Goal: Task Accomplishment & Management: Complete application form

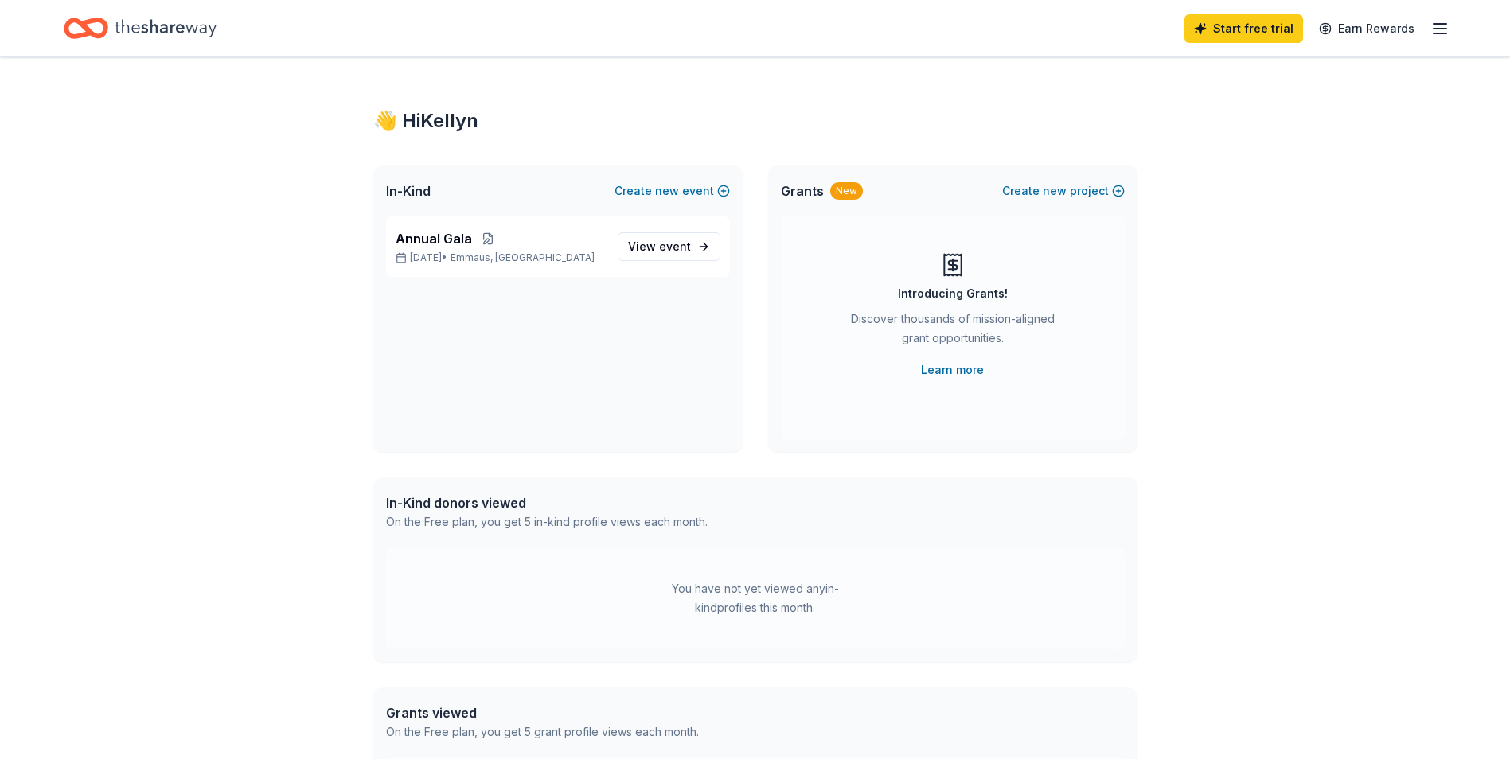
click at [163, 23] on icon "Home" at bounding box center [166, 28] width 102 height 33
click at [112, 25] on div "Home" at bounding box center [140, 28] width 153 height 37
click at [1439, 29] on line "button" at bounding box center [1439, 29] width 13 height 0
click at [1295, 399] on div "👋 Hi [PERSON_NAME] In-Kind Create new event Annual Gala [DATE] • Emmaus, [GEOGR…" at bounding box center [755, 506] width 1510 height 898
click at [158, 14] on icon "Home" at bounding box center [166, 28] width 102 height 33
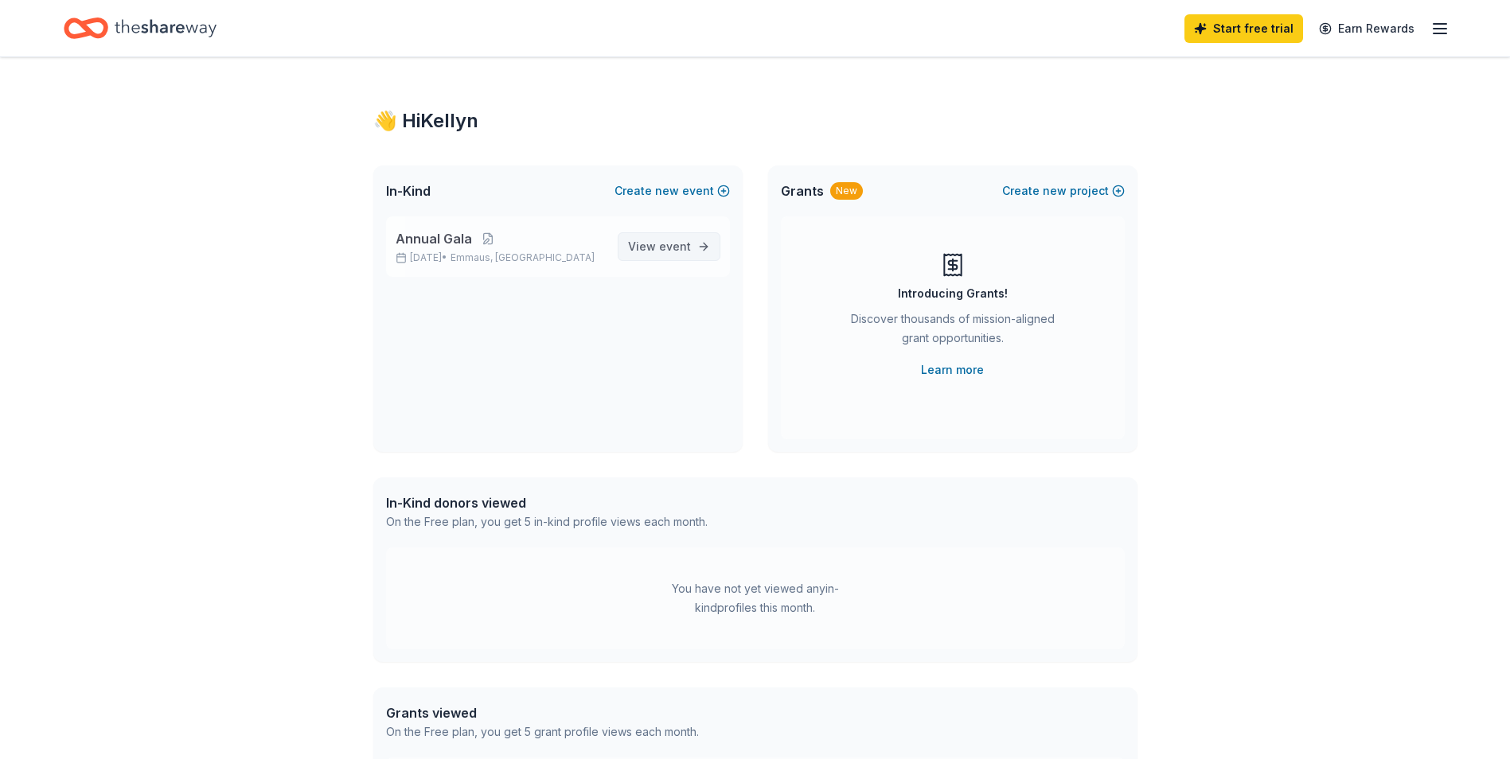
click at [656, 247] on span "View event" at bounding box center [659, 246] width 63 height 19
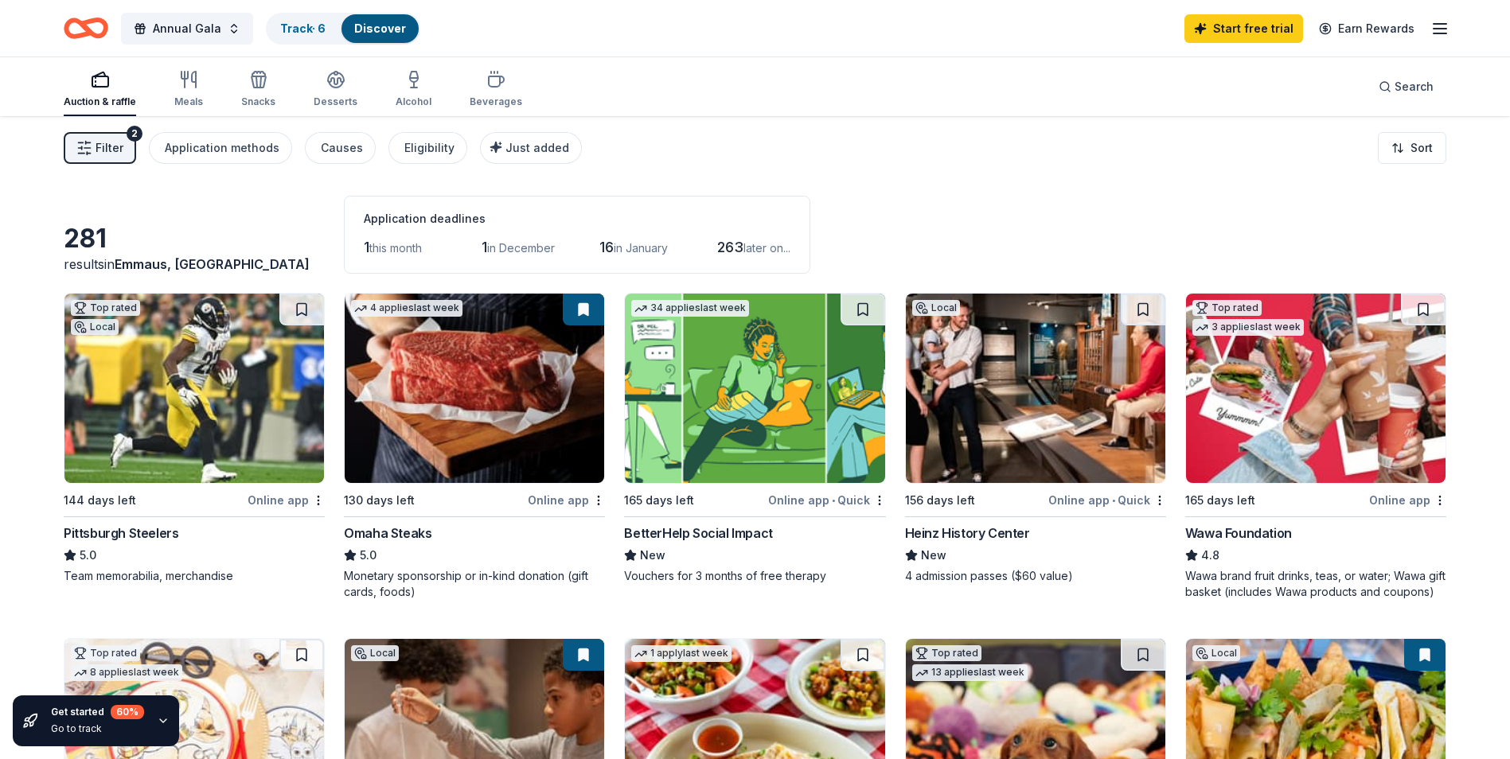
click at [175, 369] on img at bounding box center [193, 388] width 259 height 189
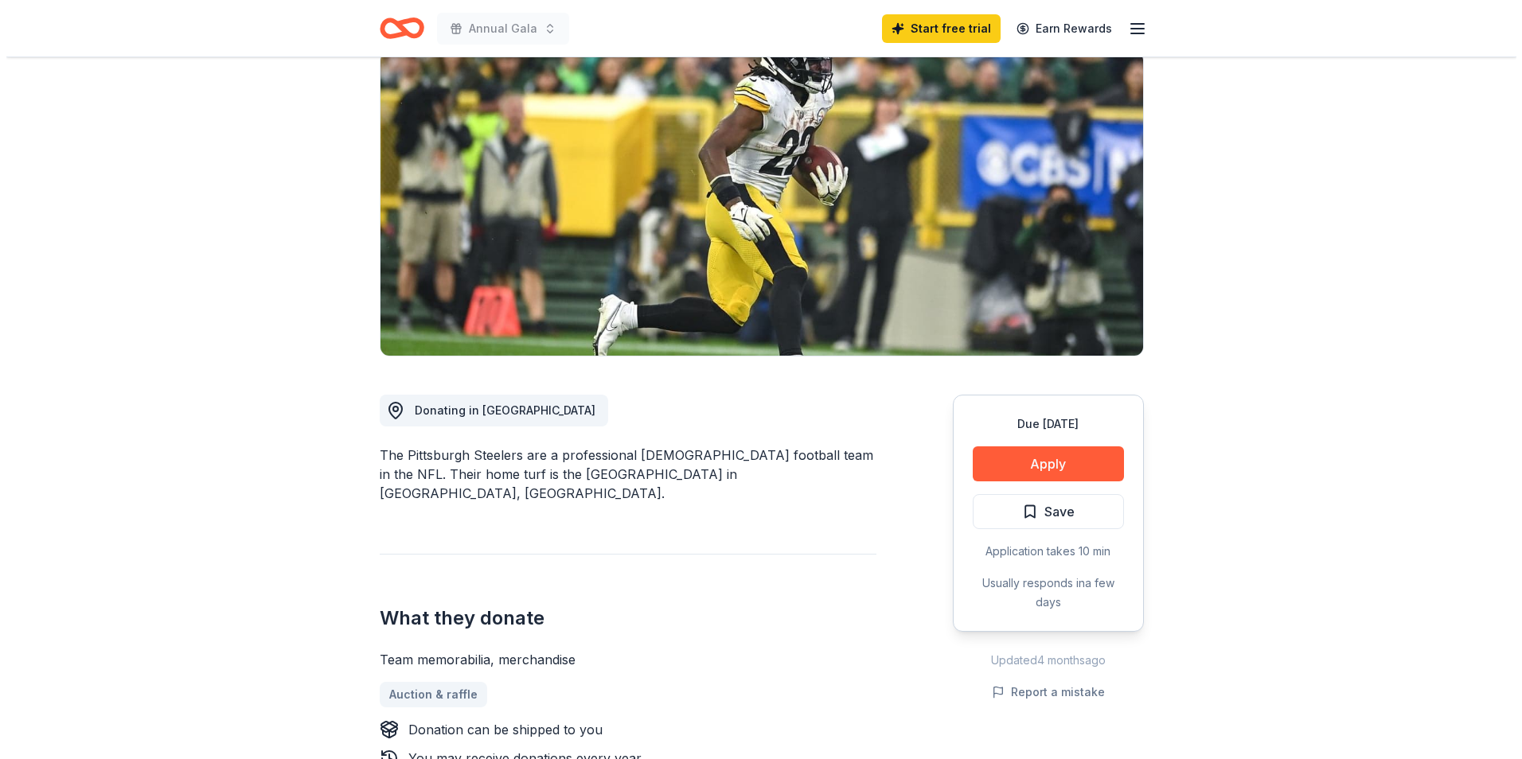
scroll to position [159, 0]
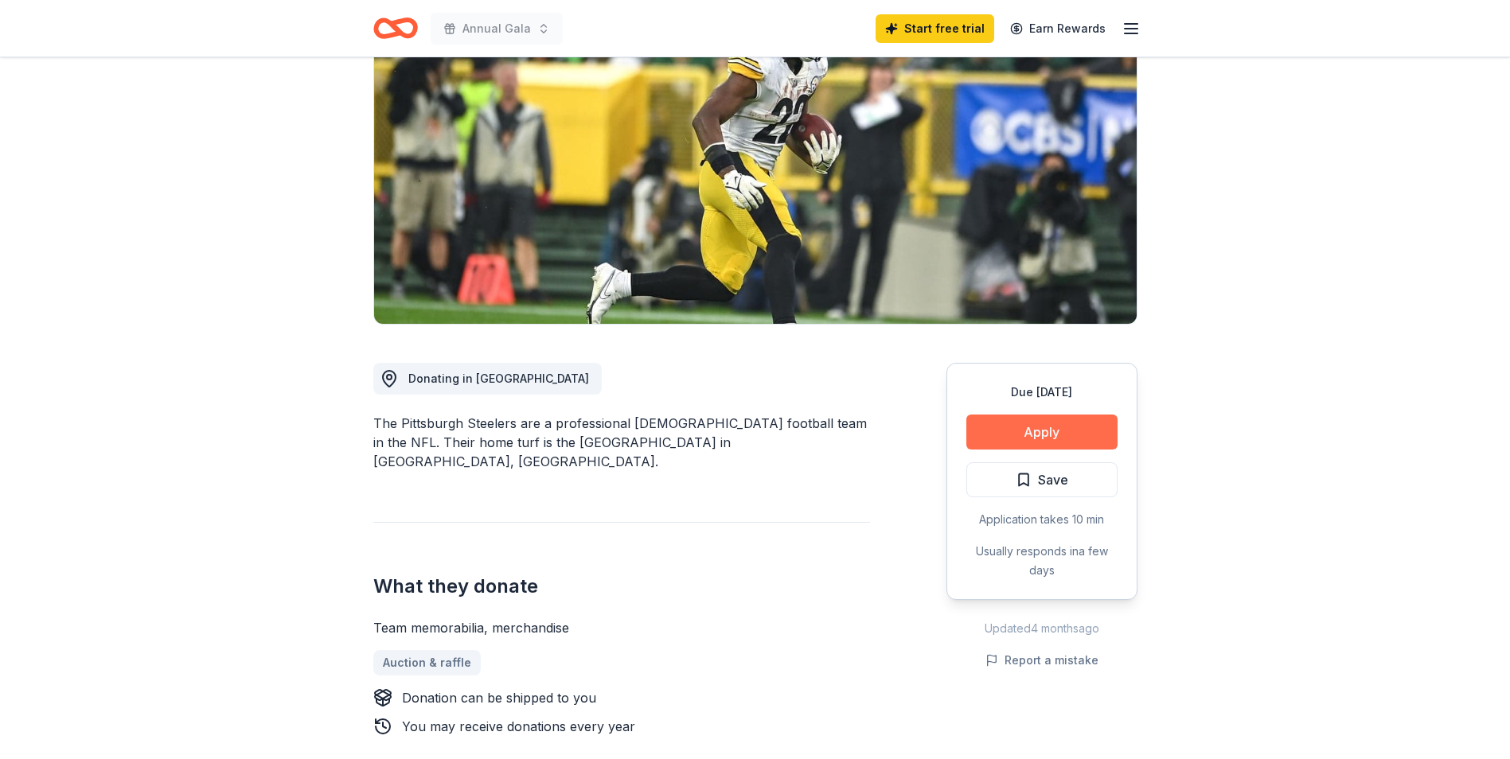
click at [1067, 432] on button "Apply" at bounding box center [1041, 432] width 151 height 35
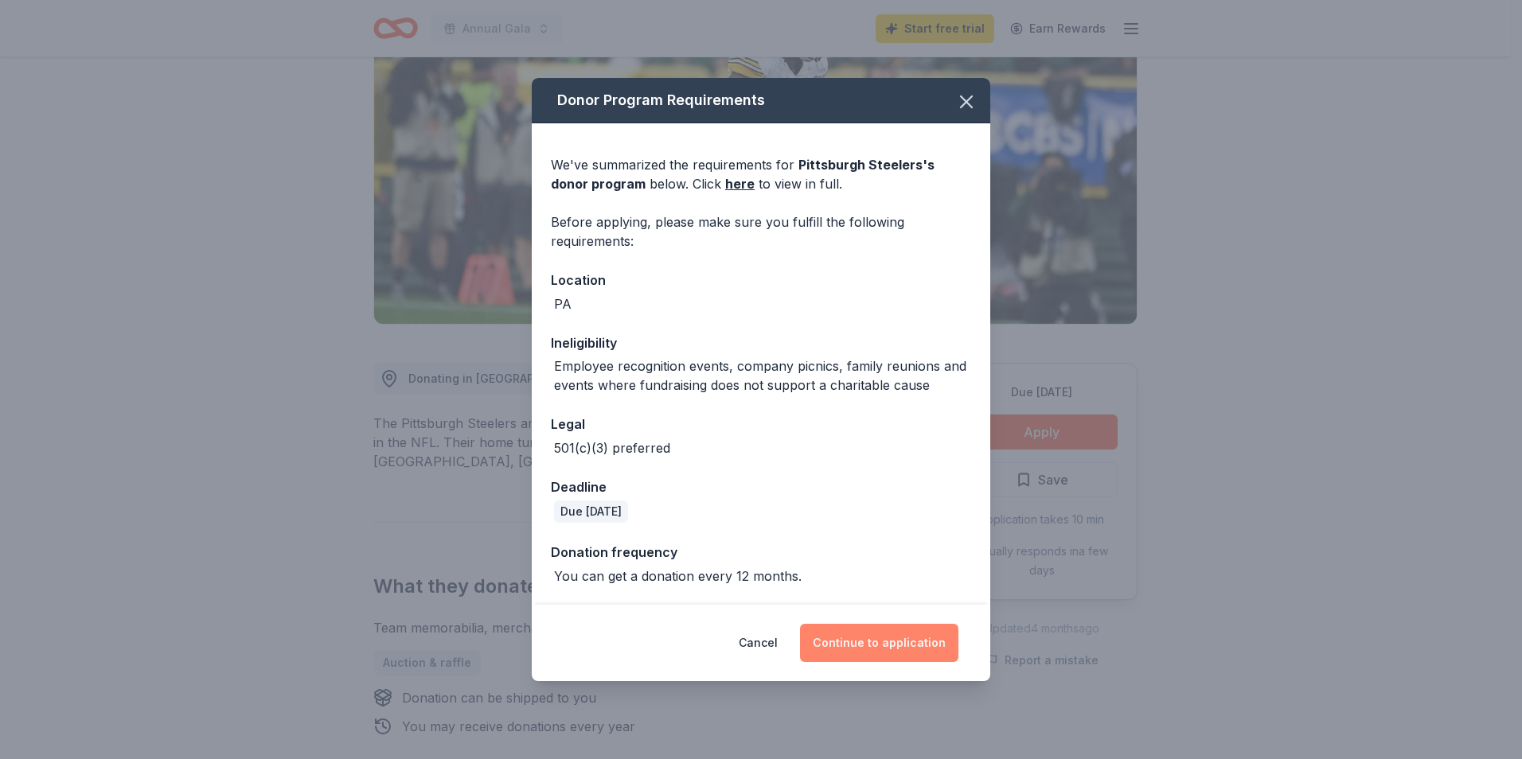
click at [879, 645] on button "Continue to application" at bounding box center [879, 643] width 158 height 38
